Goal: Information Seeking & Learning: Learn about a topic

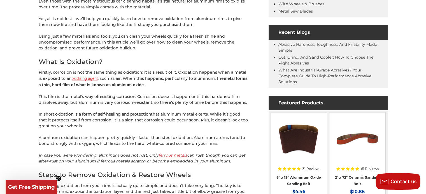
scroll to position [264, 0]
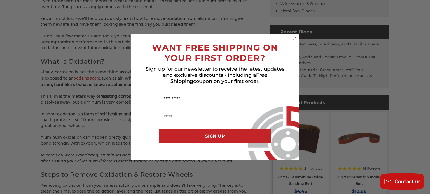
click at [293, 38] on circle "Close dialog" at bounding box center [294, 38] width 5 height 5
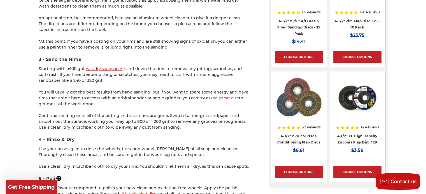
scroll to position [651, 0]
click at [128, 103] on p "You will usually get the best results from hand sanding, but if you want to spa…" at bounding box center [144, 99] width 210 height 18
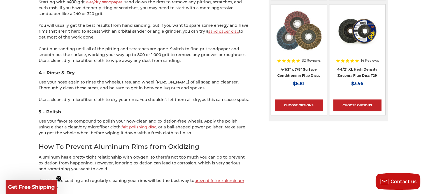
scroll to position [719, 0]
click at [121, 126] on link "felt polishing disc" at bounding box center [138, 127] width 35 height 5
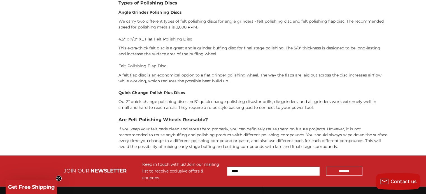
scroll to position [306, 0]
